Goal: Find specific page/section: Find specific page/section

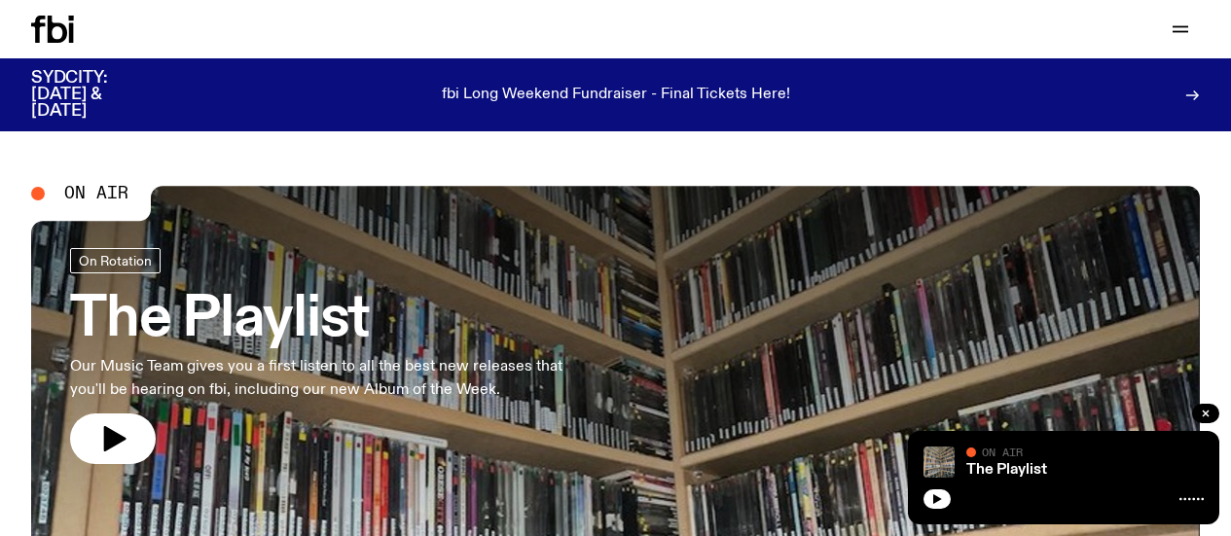
scroll to position [89, 0]
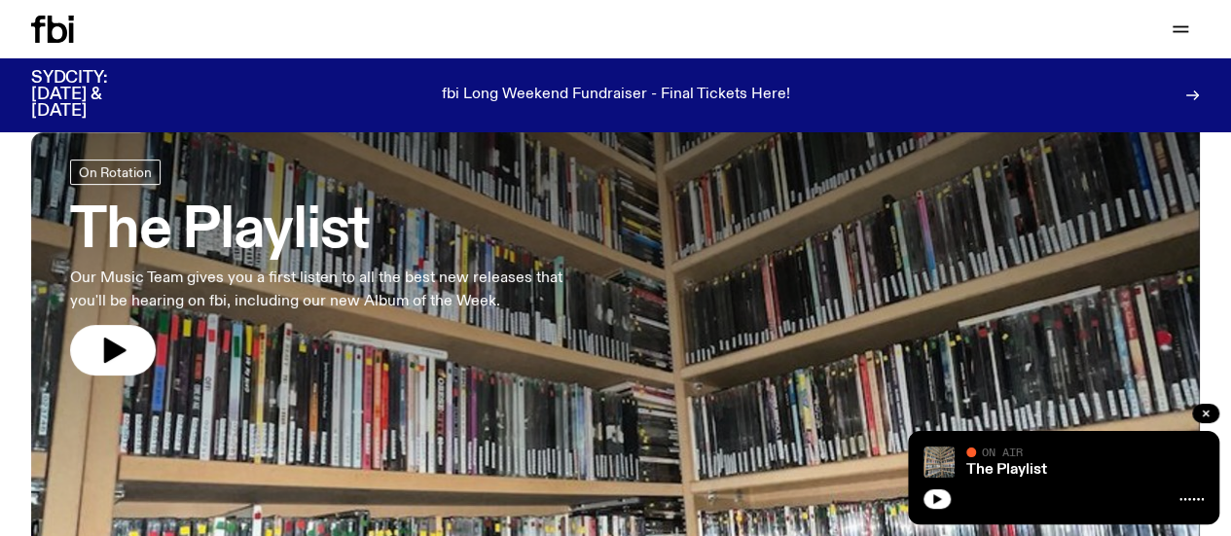
click at [51, 30] on icon at bounding box center [57, 29] width 19 height 27
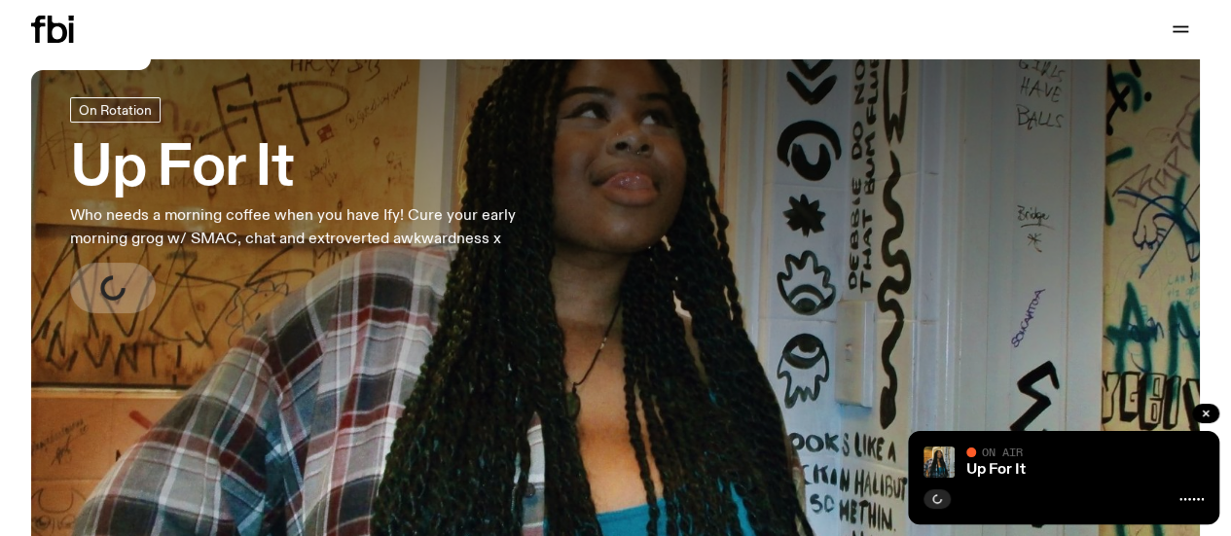
scroll to position [73, 0]
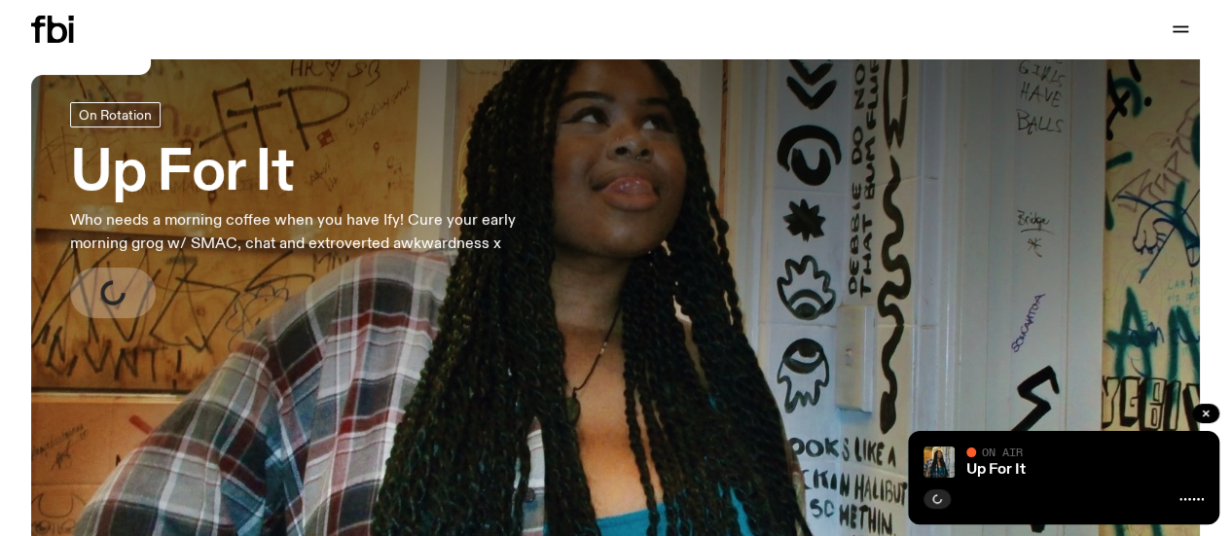
click at [44, 33] on icon at bounding box center [52, 29] width 43 height 27
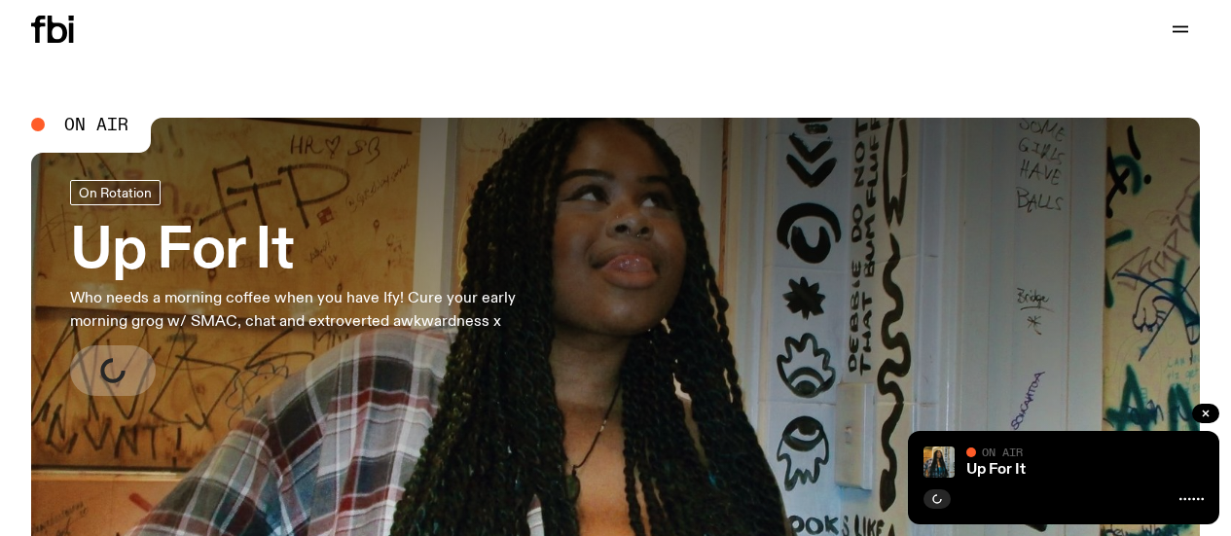
scroll to position [73, 0]
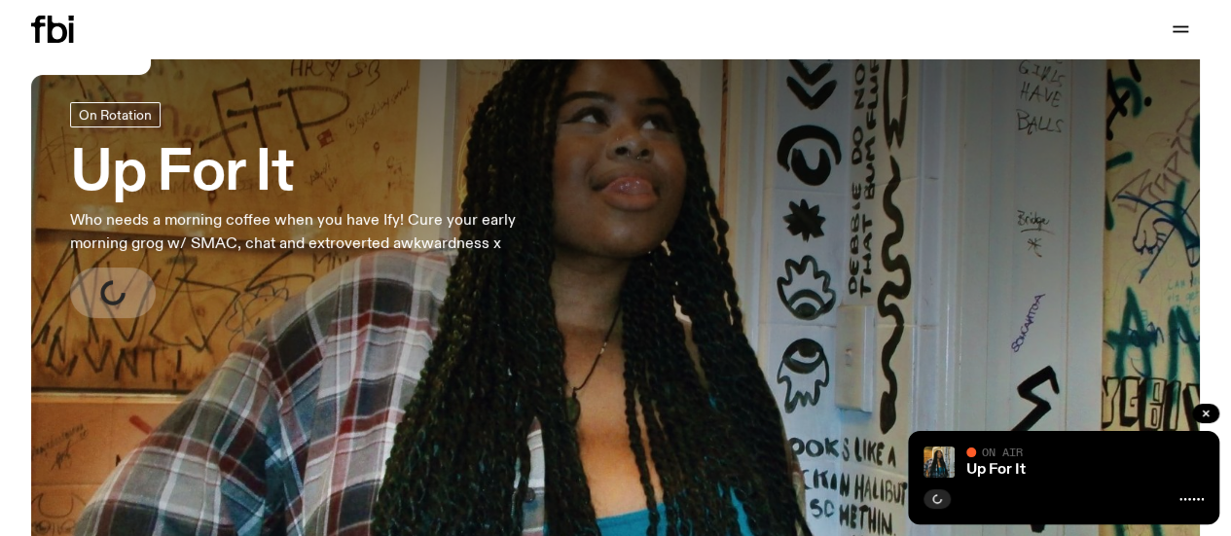
click at [0, 0] on icon "button" at bounding box center [0, 0] width 0 height 0
click at [0, 0] on link "Contact" at bounding box center [0, 0] width 0 height 0
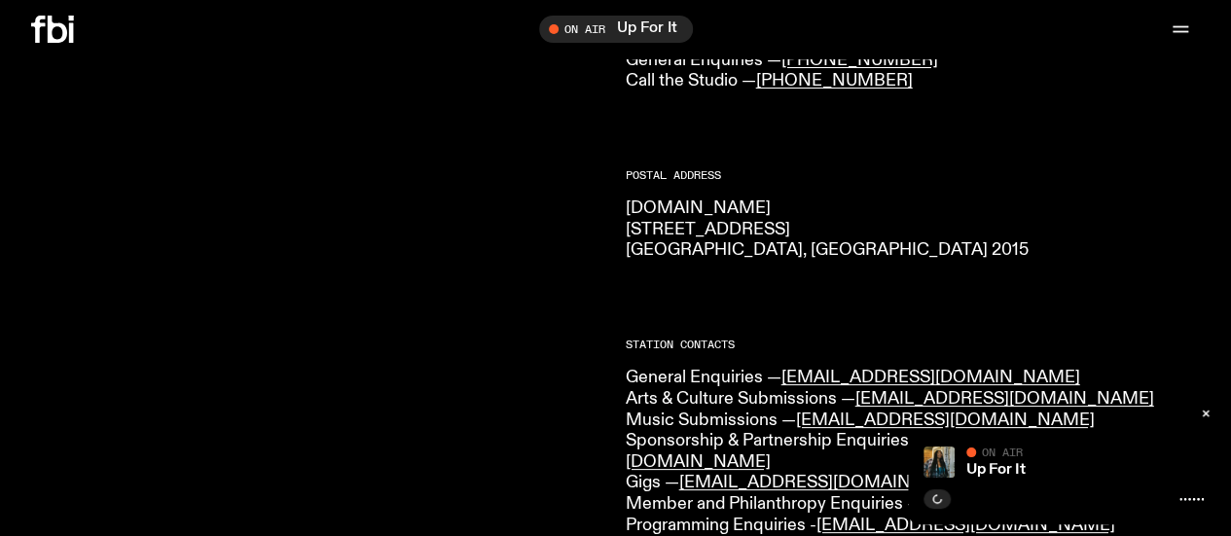
scroll to position [283, 0]
